Goal: Information Seeking & Learning: Learn about a topic

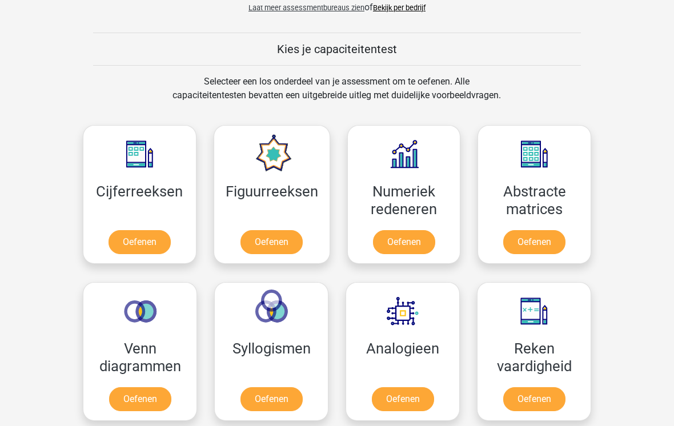
scroll to position [413, 0]
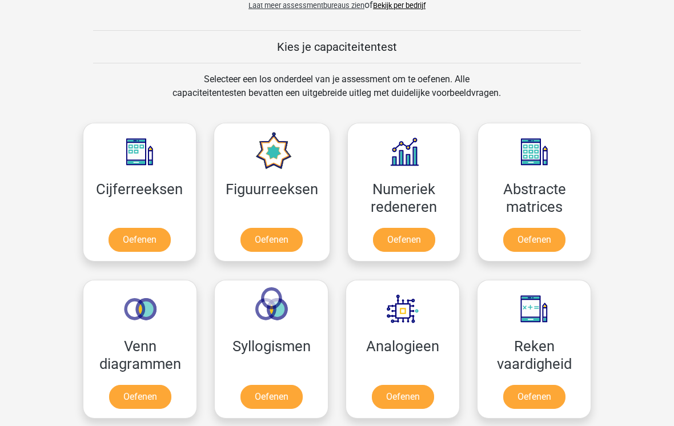
click at [140, 239] on link "Oefenen" at bounding box center [140, 240] width 62 height 24
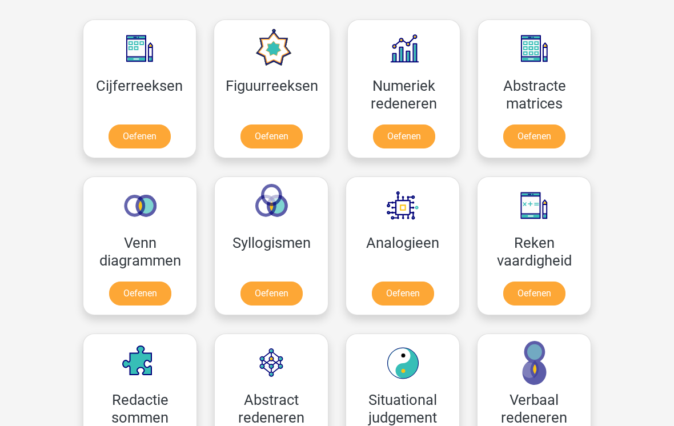
scroll to position [517, 0]
click at [267, 133] on link "Oefenen" at bounding box center [272, 137] width 62 height 24
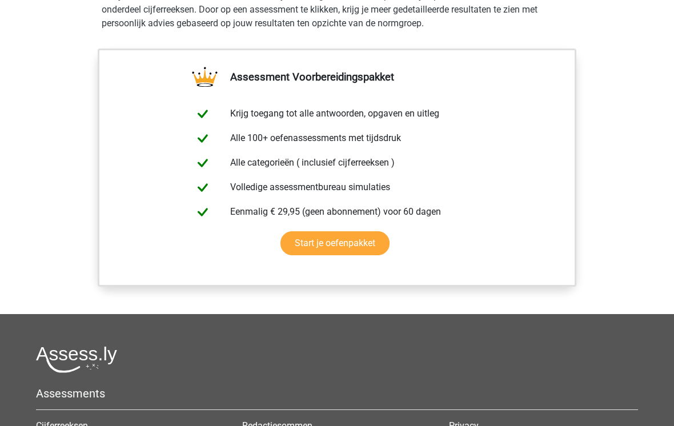
scroll to position [816, 0]
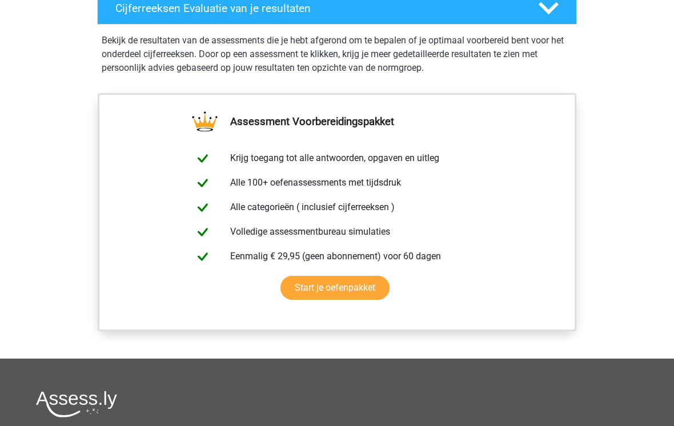
click at [339, 300] on link "Start je oefenpakket" at bounding box center [335, 288] width 109 height 24
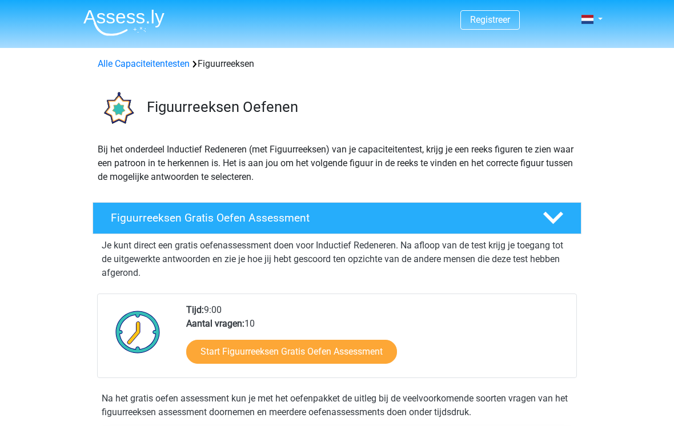
click at [324, 361] on link "Start Figuurreeksen Gratis Oefen Assessment" at bounding box center [291, 352] width 211 height 24
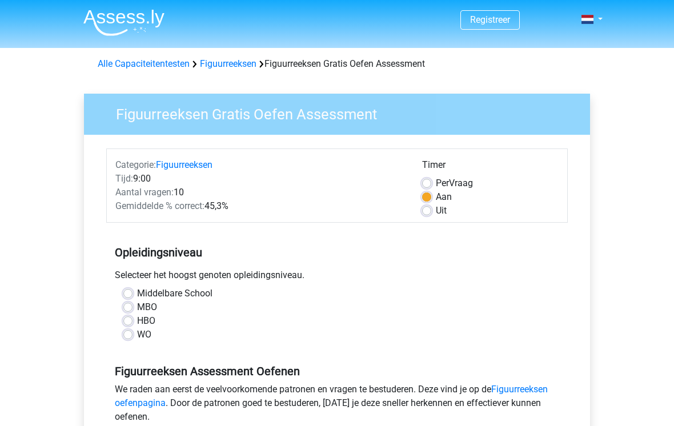
click at [137, 293] on label "Middelbare School" at bounding box center [174, 294] width 75 height 14
click at [130, 293] on input "Middelbare School" at bounding box center [127, 292] width 9 height 11
radio input "true"
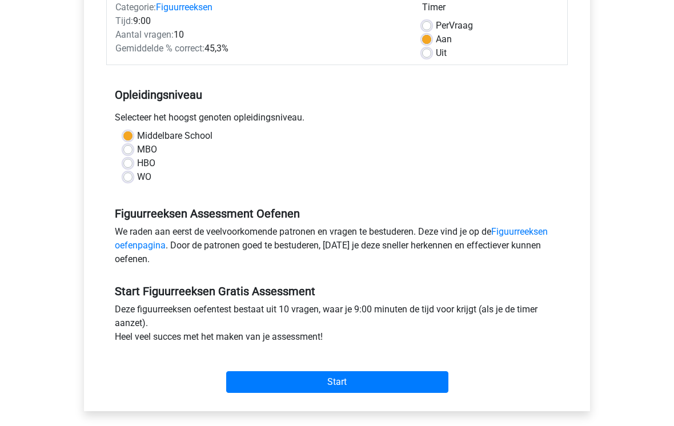
scroll to position [171, 0]
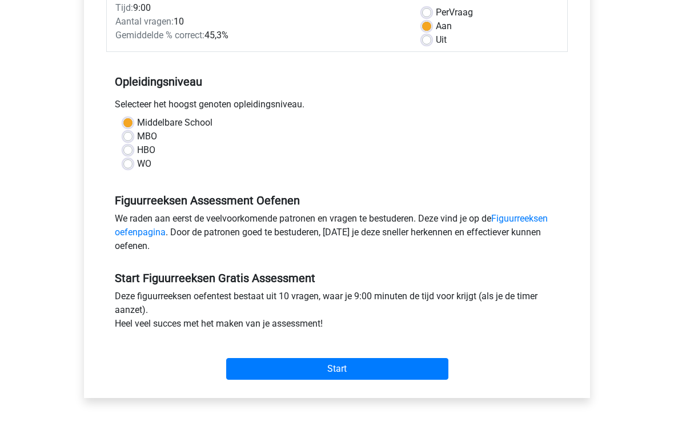
click at [349, 364] on input "Start" at bounding box center [337, 369] width 222 height 22
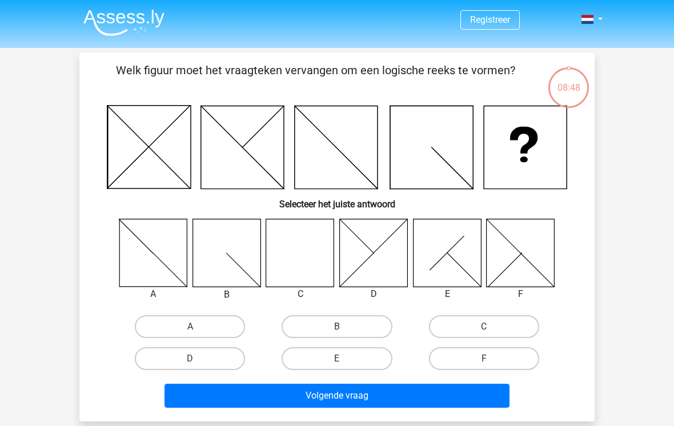
click at [296, 249] on icon at bounding box center [300, 253] width 68 height 68
click at [299, 257] on icon at bounding box center [300, 253] width 68 height 68
click at [487, 328] on input "C" at bounding box center [487, 330] width 7 height 7
radio input "true"
click at [376, 392] on button "Volgende vraag" at bounding box center [338, 396] width 346 height 24
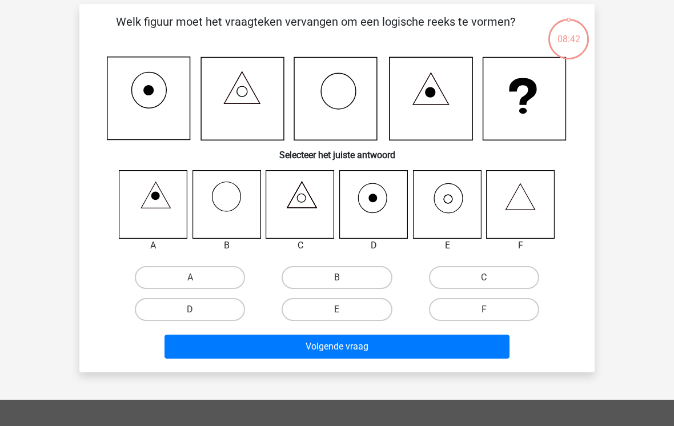
scroll to position [53, 0]
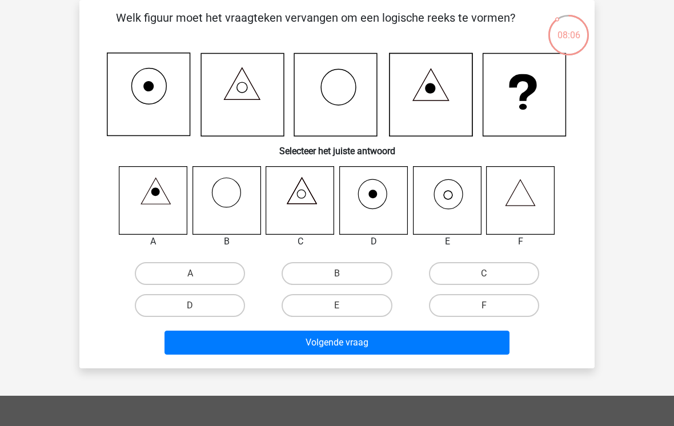
click at [447, 196] on icon at bounding box center [447, 200] width 68 height 68
click at [338, 309] on input "E" at bounding box center [340, 309] width 7 height 7
radio input "true"
click at [372, 349] on button "Volgende vraag" at bounding box center [338, 343] width 346 height 24
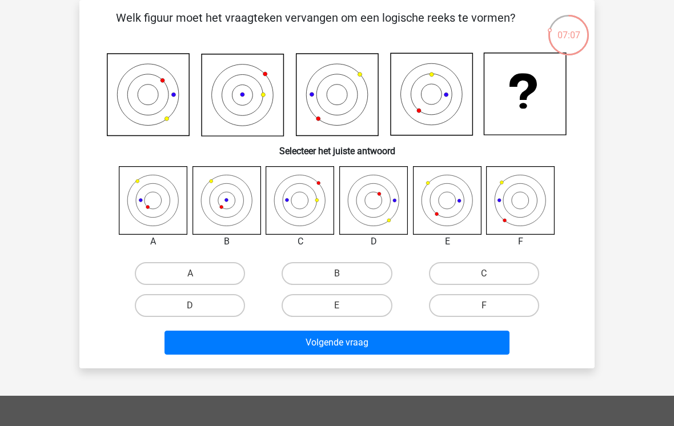
click at [492, 313] on input "F" at bounding box center [487, 309] width 7 height 7
radio input "true"
click at [385, 343] on button "Volgende vraag" at bounding box center [338, 343] width 346 height 24
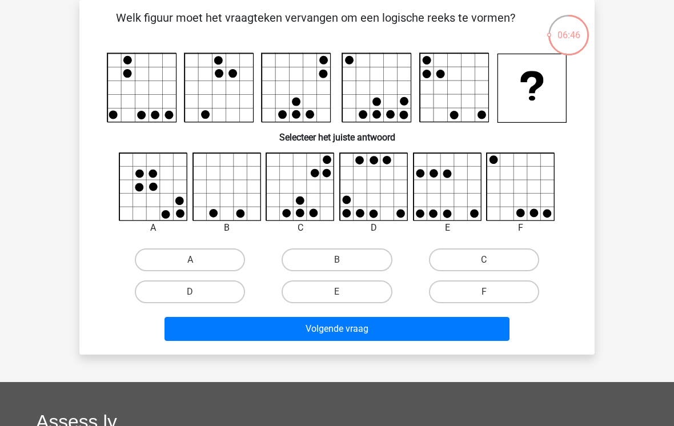
click at [356, 286] on label "E" at bounding box center [337, 292] width 110 height 23
click at [345, 292] on input "E" at bounding box center [340, 295] width 7 height 7
radio input "true"
click at [363, 332] on button "Volgende vraag" at bounding box center [338, 329] width 346 height 24
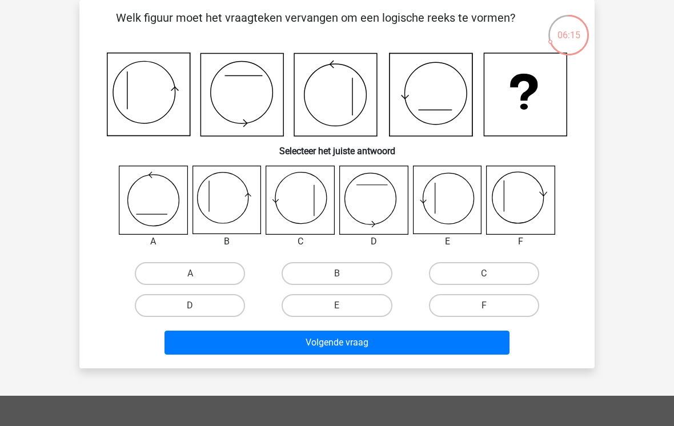
click at [446, 196] on icon at bounding box center [447, 200] width 68 height 68
click at [349, 310] on label "E" at bounding box center [337, 305] width 110 height 23
click at [345, 310] on input "E" at bounding box center [340, 309] width 7 height 7
radio input "true"
click at [365, 348] on button "Volgende vraag" at bounding box center [338, 343] width 346 height 24
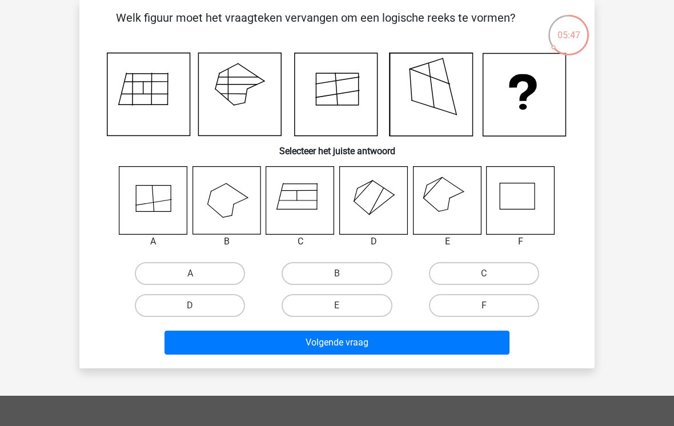
click at [340, 305] on label "E" at bounding box center [337, 305] width 110 height 23
click at [340, 306] on input "E" at bounding box center [340, 309] width 7 height 7
radio input "true"
click at [378, 344] on button "Volgende vraag" at bounding box center [338, 343] width 346 height 24
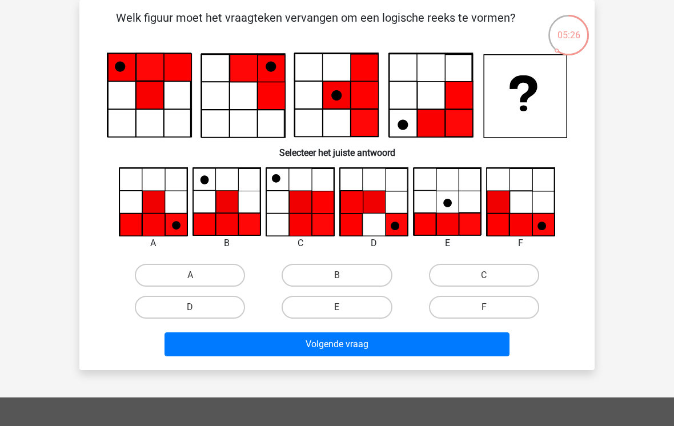
click at [196, 271] on label "A" at bounding box center [190, 275] width 110 height 23
click at [196, 276] on input "A" at bounding box center [193, 279] width 7 height 7
radio input "true"
click at [340, 348] on button "Volgende vraag" at bounding box center [338, 345] width 346 height 24
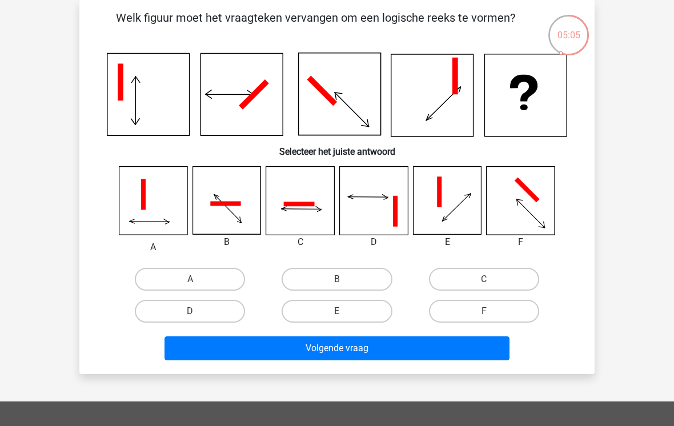
click at [417, 344] on button "Volgende vraag" at bounding box center [338, 349] width 346 height 24
click at [346, 318] on label "E" at bounding box center [337, 311] width 110 height 23
click at [345, 318] on input "E" at bounding box center [340, 315] width 7 height 7
radio input "true"
click at [415, 352] on button "Volgende vraag" at bounding box center [338, 349] width 346 height 24
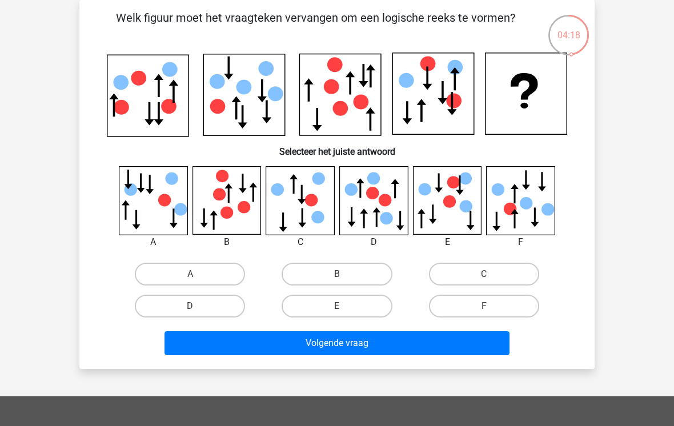
click at [517, 198] on icon at bounding box center [521, 200] width 68 height 68
click at [483, 306] on label "F" at bounding box center [484, 306] width 110 height 23
click at [484, 306] on input "F" at bounding box center [487, 309] width 7 height 7
radio input "true"
click at [410, 346] on button "Volgende vraag" at bounding box center [338, 344] width 346 height 24
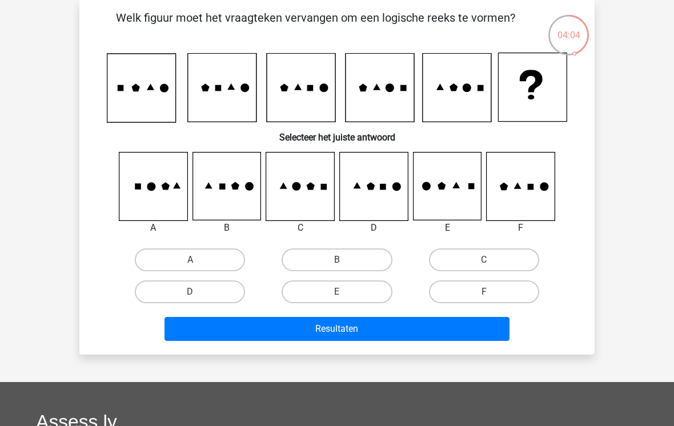
click at [350, 260] on label "B" at bounding box center [337, 260] width 110 height 23
click at [345, 260] on input "B" at bounding box center [340, 263] width 7 height 7
radio input "true"
click at [358, 338] on button "Resultaten" at bounding box center [338, 329] width 346 height 24
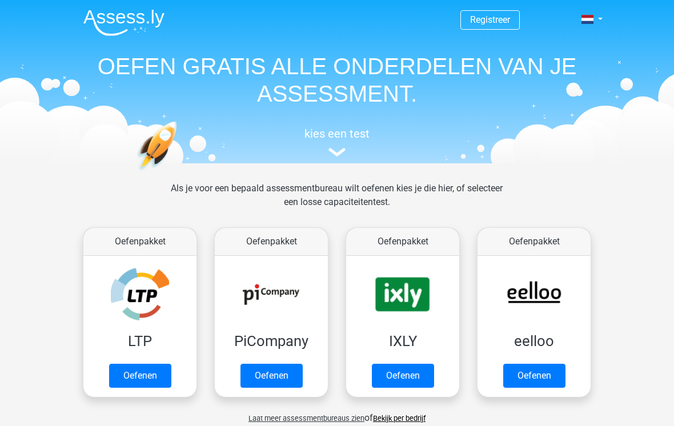
scroll to position [534, 0]
